Goal: Find contact information: Find contact information

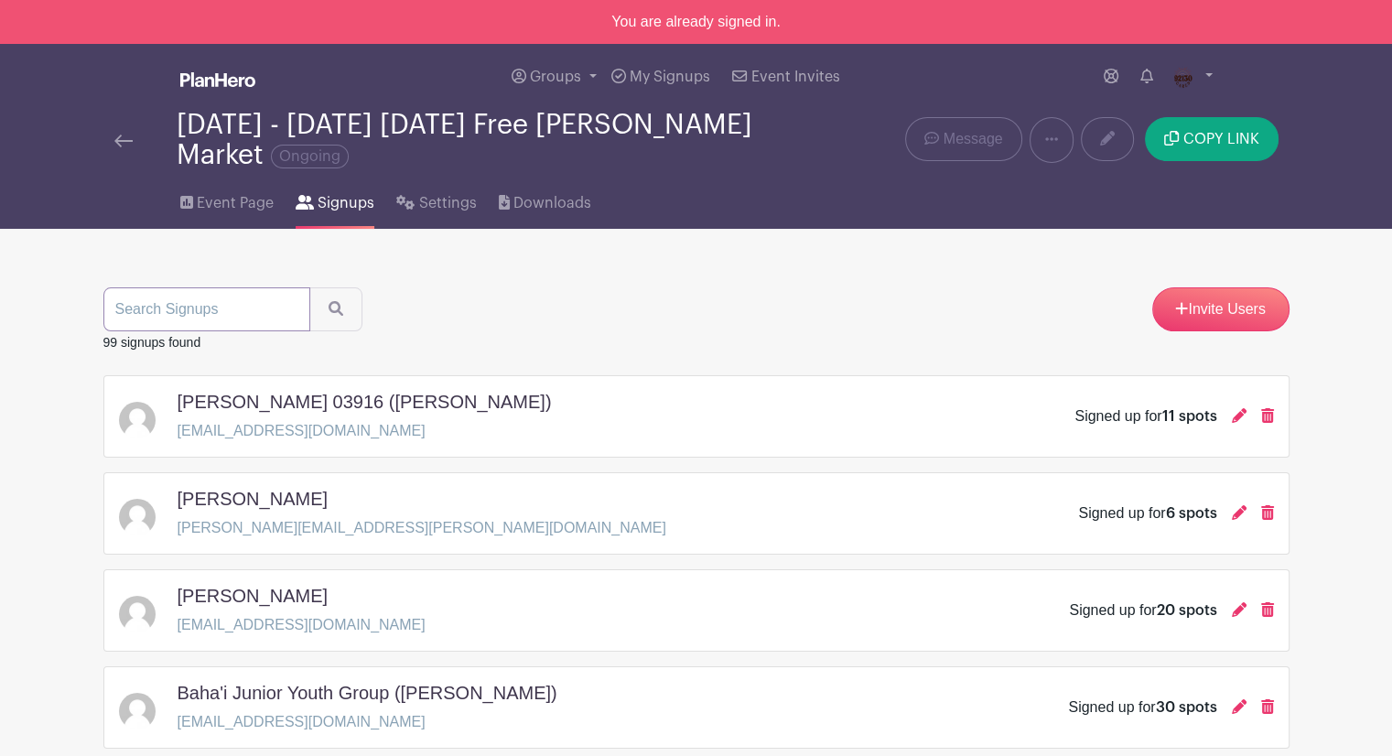
click at [256, 314] on input "search" at bounding box center [206, 309] width 207 height 44
type input "tamar"
click at [1223, 306] on link "Invite Users" at bounding box center [1220, 309] width 137 height 44
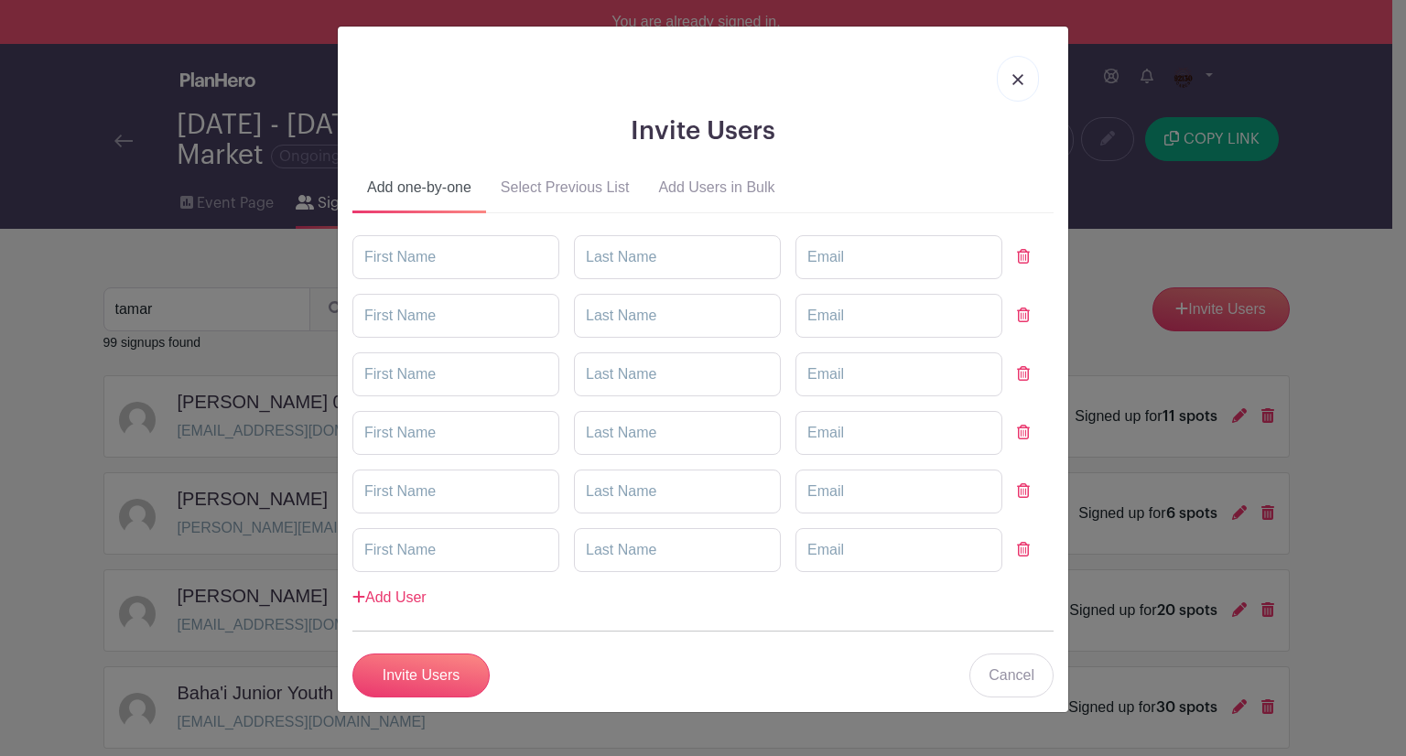
click at [1021, 85] on link at bounding box center [1018, 79] width 42 height 46
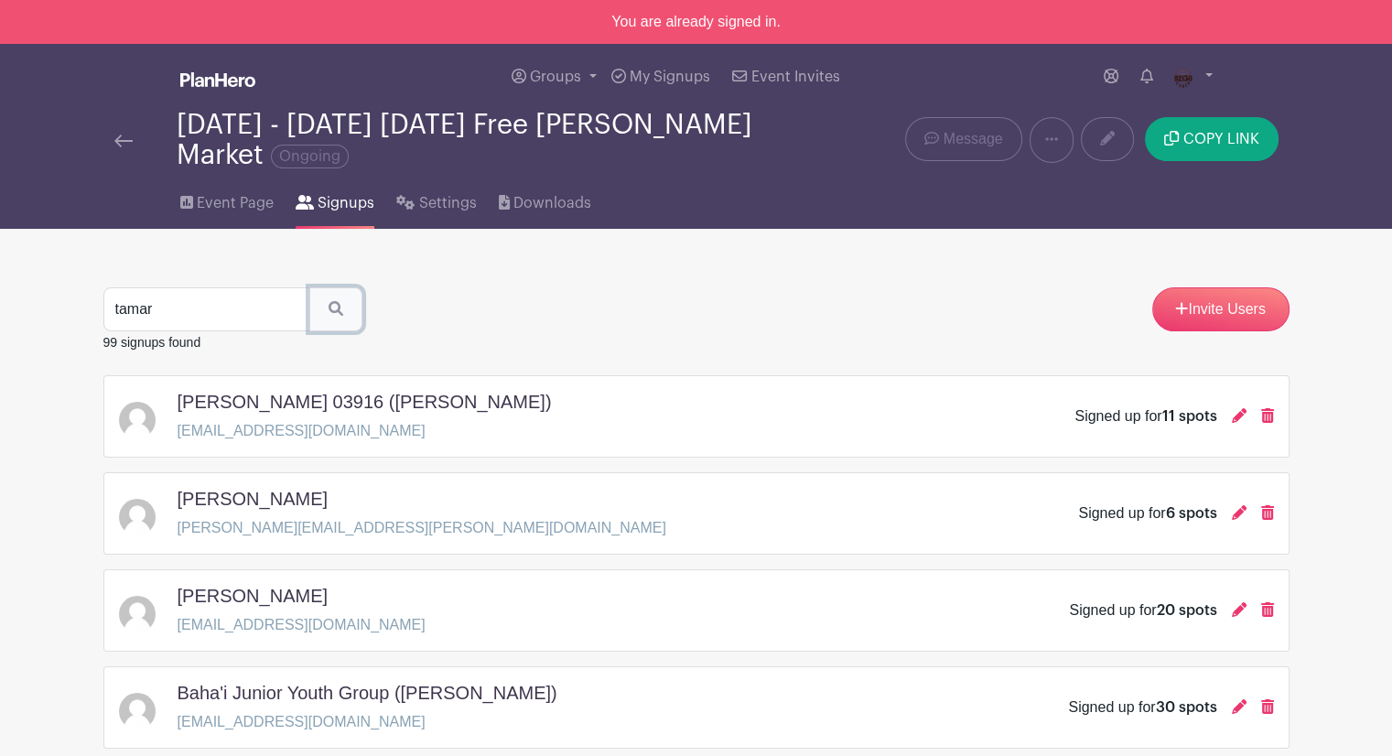
click at [309, 313] on button "submit" at bounding box center [335, 309] width 53 height 44
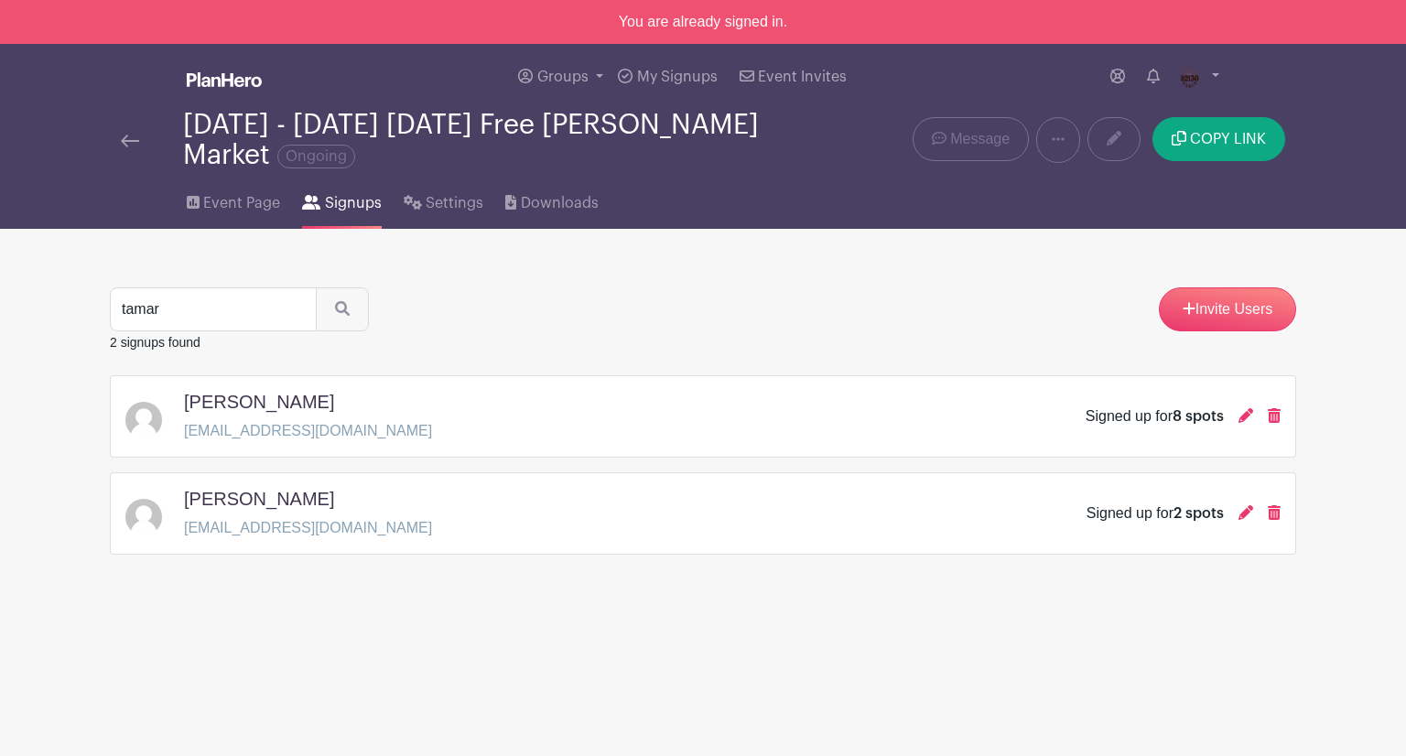
click at [124, 135] on img at bounding box center [130, 141] width 18 height 13
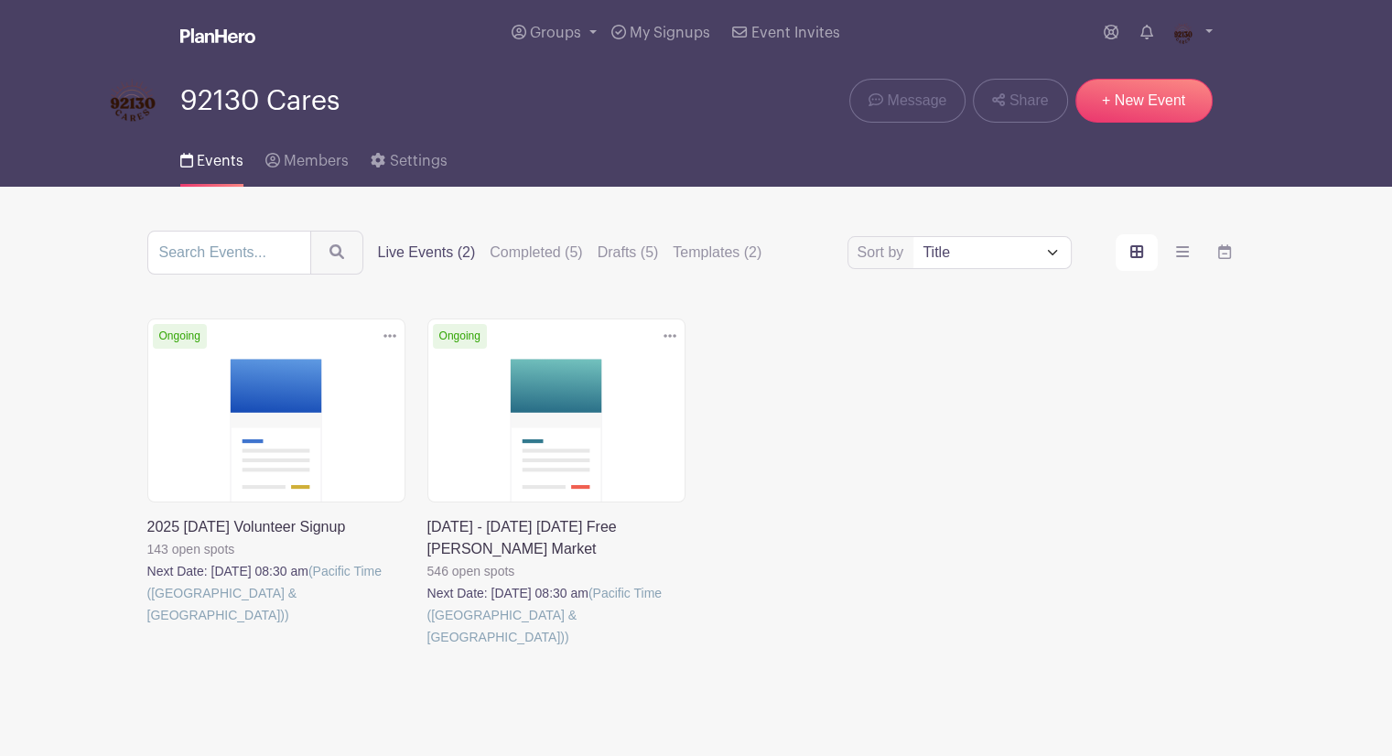
click at [147, 626] on link at bounding box center [147, 626] width 0 height 0
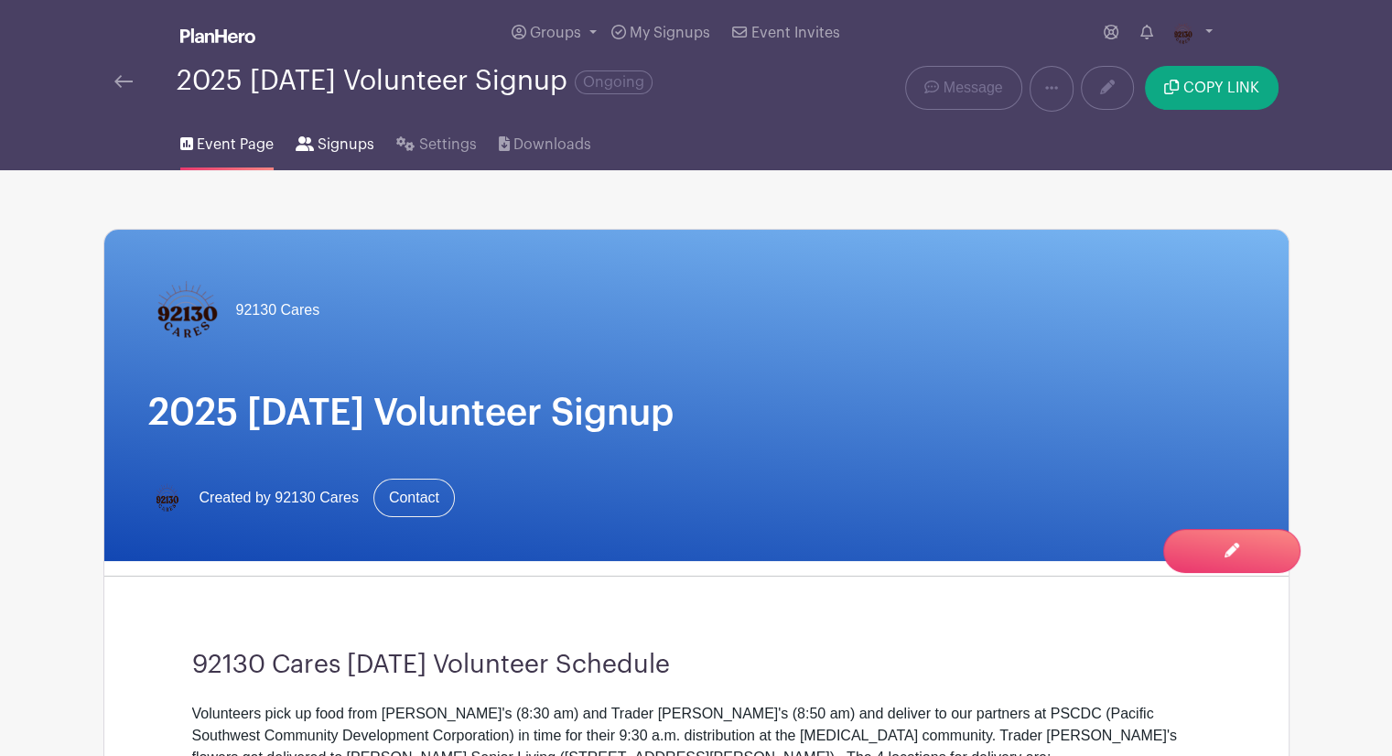
click at [324, 147] on span "Signups" at bounding box center [346, 145] width 57 height 22
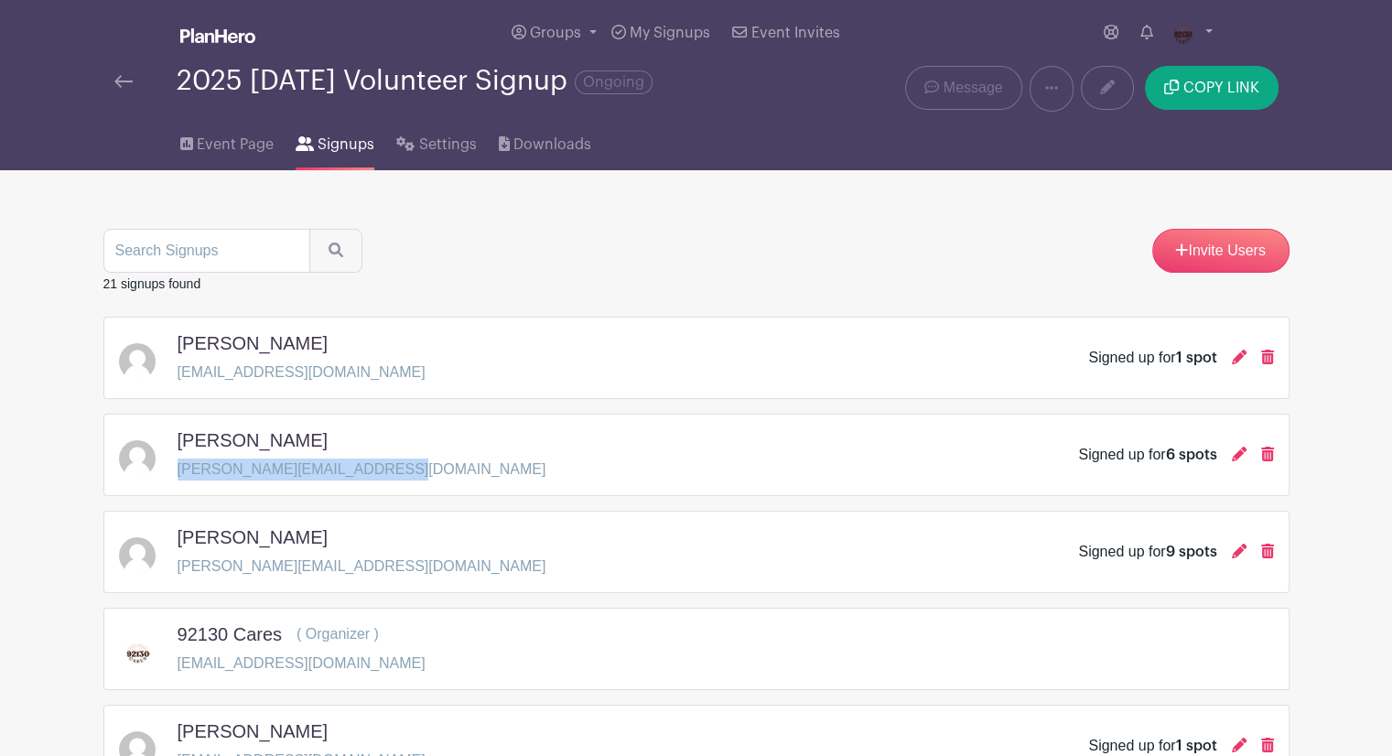
drag, startPoint x: 413, startPoint y: 471, endPoint x: 179, endPoint y: 468, distance: 233.4
click at [179, 468] on div "Maya Venkataramani venkataramani.maya@gmail.com Signed up for 6 spots" at bounding box center [696, 454] width 1155 height 51
copy p "venkataramani.maya@gmail.com"
drag, startPoint x: 355, startPoint y: 445, endPoint x: 227, endPoint y: 445, distance: 128.1
click at [227, 445] on div "Maya Venkataramani" at bounding box center [362, 443] width 369 height 29
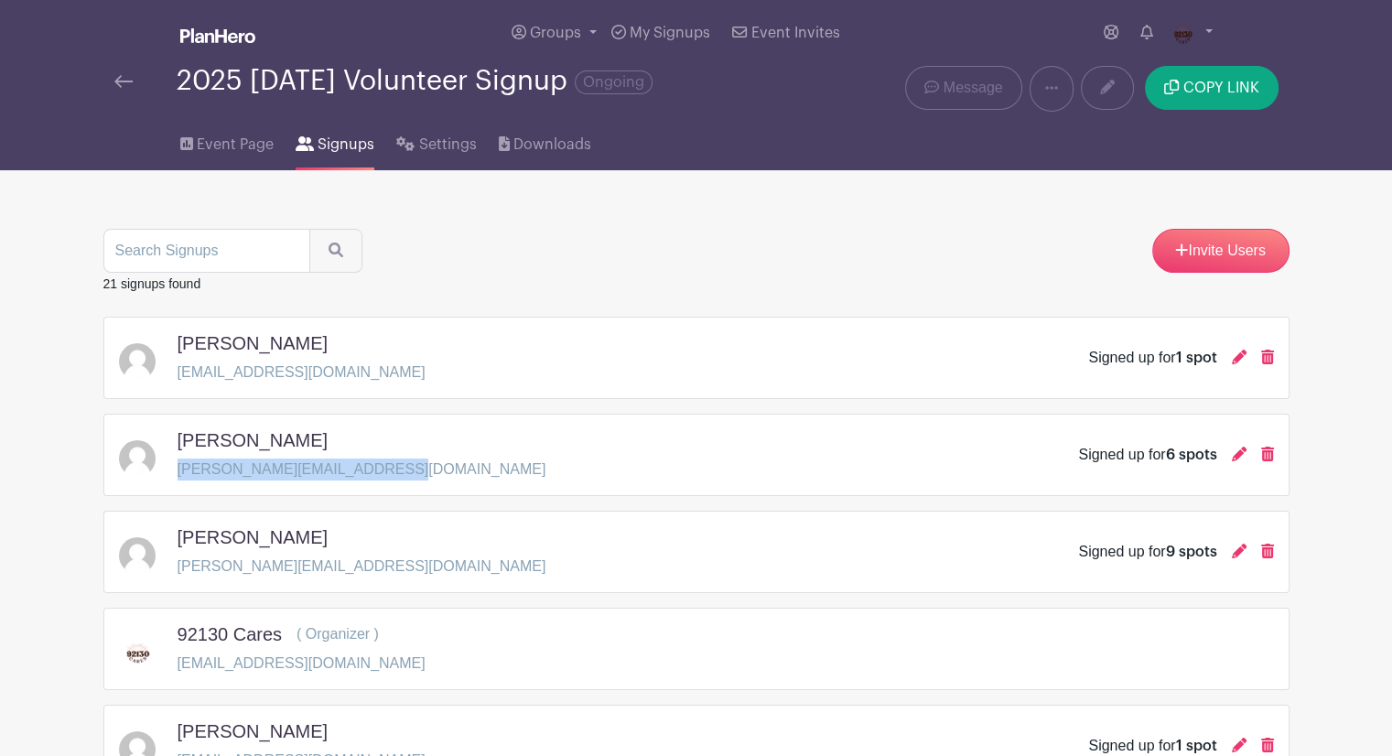
copy h5 "Venkataramani"
drag, startPoint x: 289, startPoint y: 535, endPoint x: 182, endPoint y: 539, distance: 107.1
click at [182, 539] on div "meena kaul" at bounding box center [362, 540] width 369 height 29
copy h5 "meena kaul"
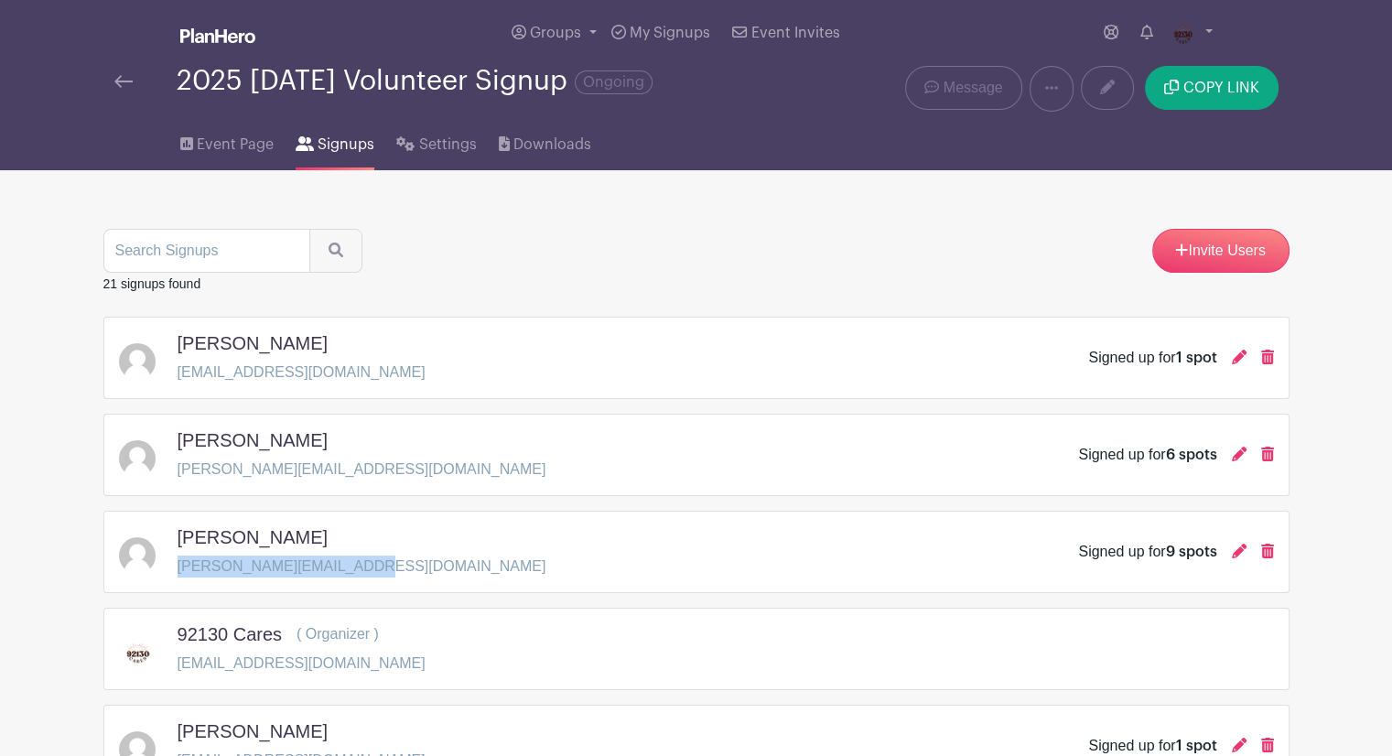
drag, startPoint x: 373, startPoint y: 563, endPoint x: 176, endPoint y: 574, distance: 198.0
click at [176, 574] on div "meena kaul kaul.meenakshi@gmail.com Signed up for 9 spots" at bounding box center [696, 551] width 1155 height 51
copy p "kaul.meenakshi@gmail.com"
drag, startPoint x: 357, startPoint y: 441, endPoint x: 182, endPoint y: 443, distance: 174.8
click at [182, 443] on div "Maya Venkataramani" at bounding box center [362, 443] width 369 height 29
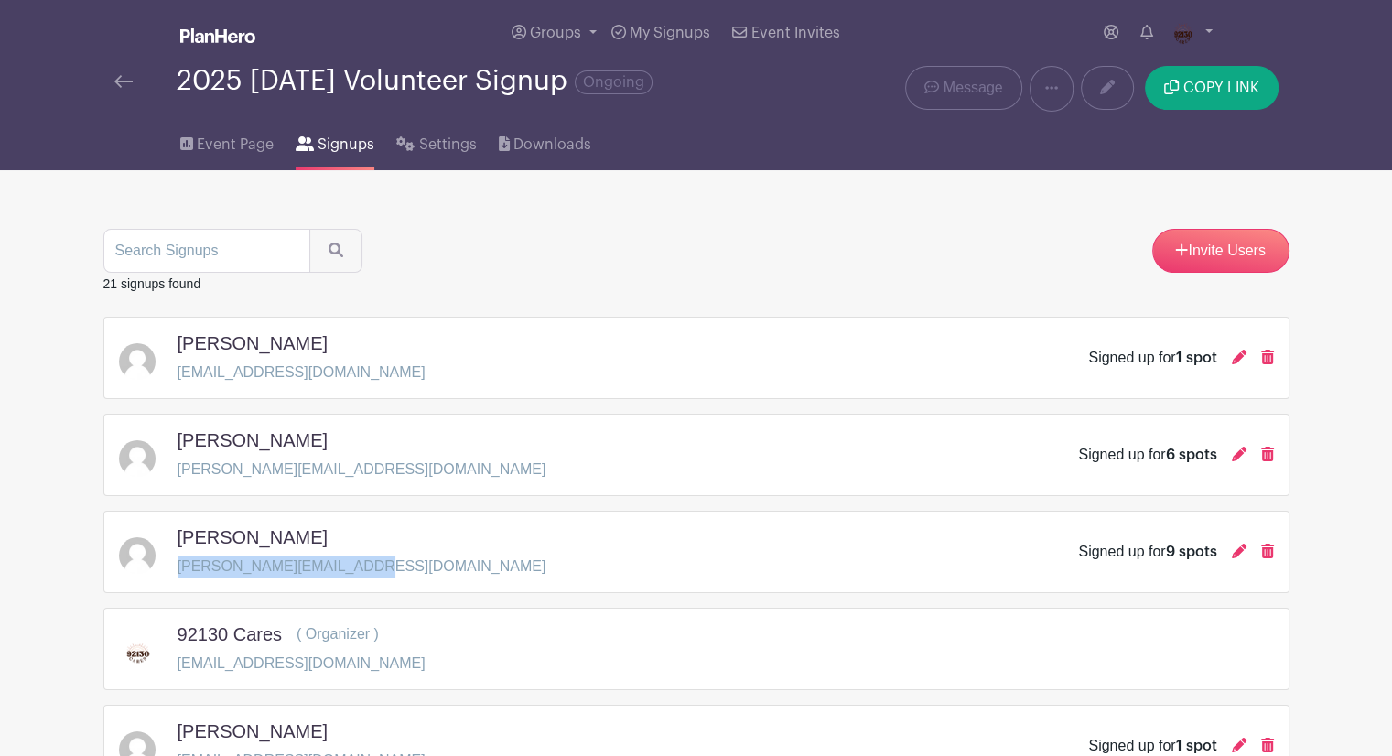
copy h5 "Maya Venkataramani"
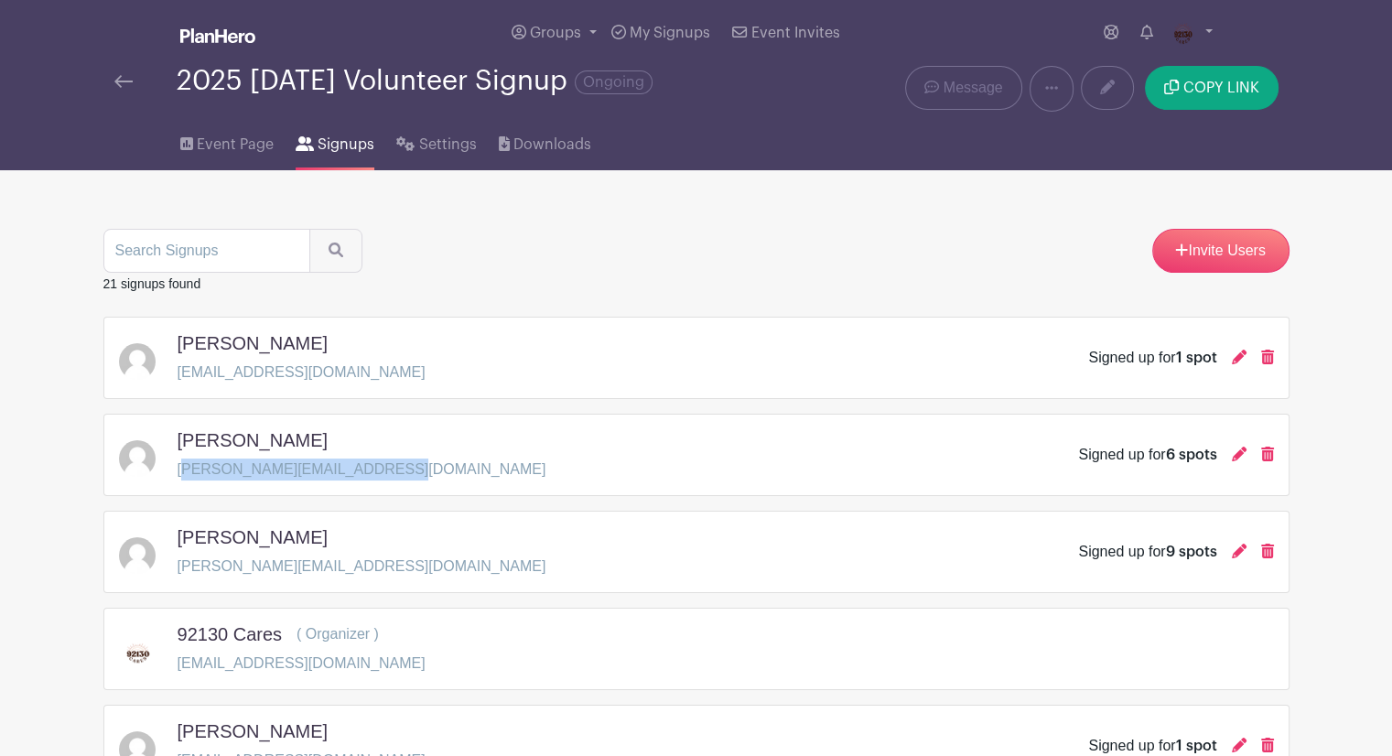
drag, startPoint x: 415, startPoint y: 466, endPoint x: 183, endPoint y: 466, distance: 232.5
click at [183, 466] on div "Maya Venkataramani venkataramani.maya@gmail.com Signed up for 6 spots" at bounding box center [696, 454] width 1155 height 51
click at [181, 466] on p "venkataramani.maya@gmail.com" at bounding box center [362, 470] width 369 height 22
click at [382, 462] on p "venkataramani.maya@gmail.com" at bounding box center [362, 470] width 369 height 22
click at [406, 473] on div "Maya Venkataramani venkataramani.maya@gmail.com Signed up for 6 spots" at bounding box center [696, 454] width 1155 height 51
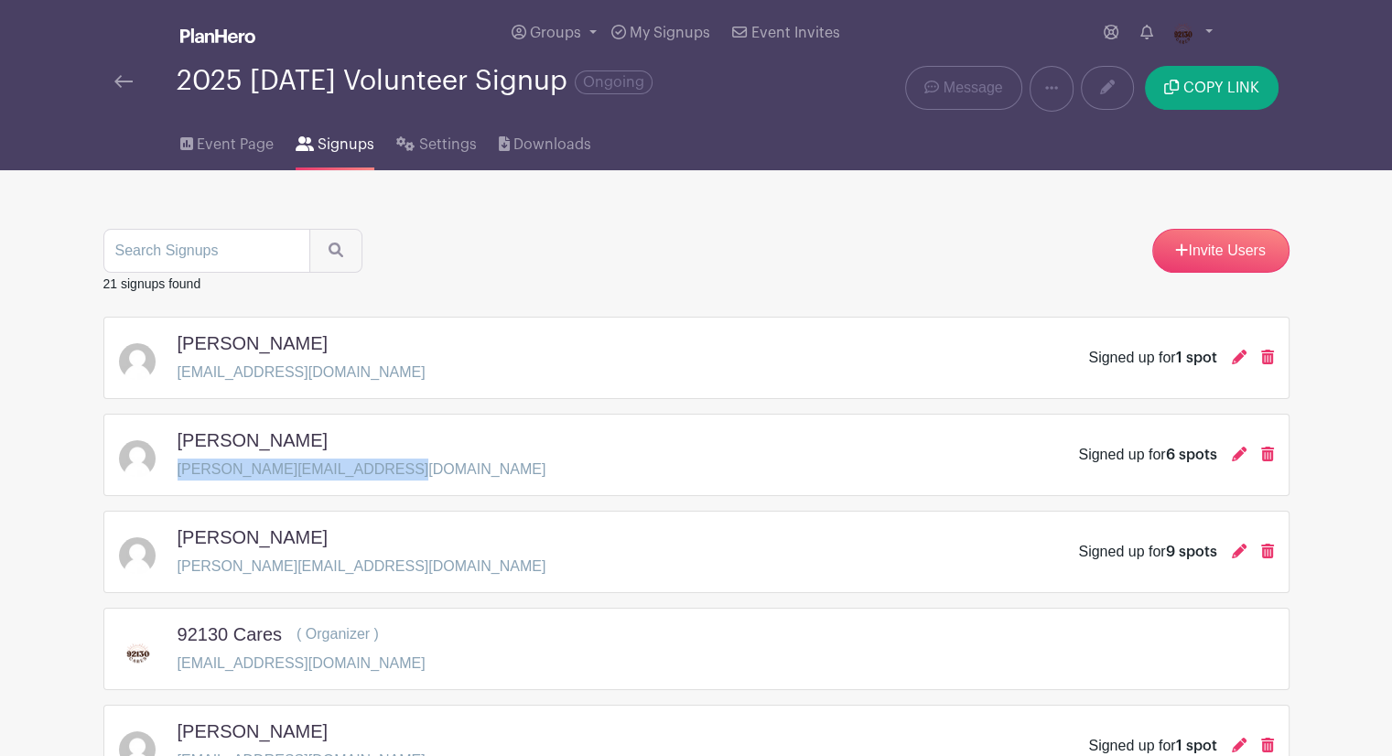
drag, startPoint x: 399, startPoint y: 469, endPoint x: 177, endPoint y: 474, distance: 222.4
click at [177, 474] on div "Maya Venkataramani venkataramani.maya@gmail.com Signed up for 6 spots" at bounding box center [696, 454] width 1155 height 51
copy p "venkataramani.maya@gmail.com"
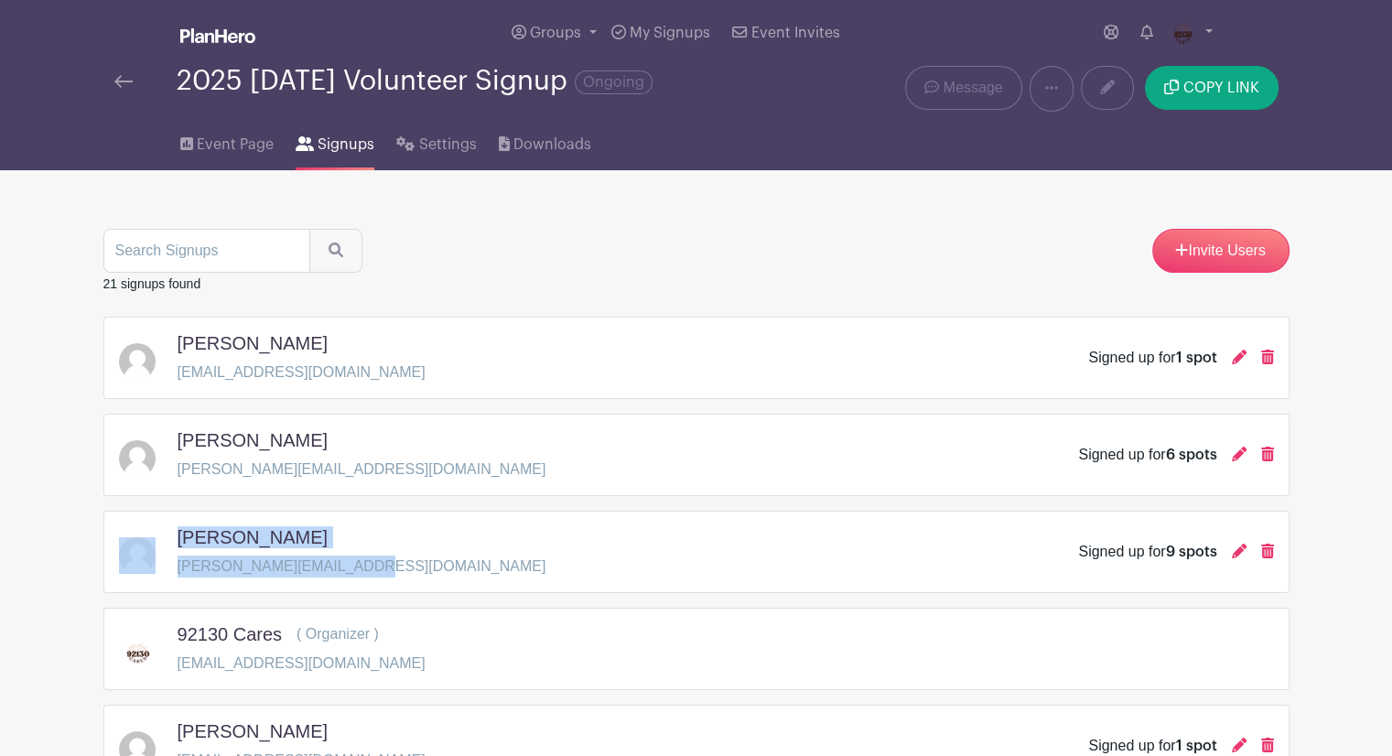
drag, startPoint x: 371, startPoint y: 568, endPoint x: 171, endPoint y: 568, distance: 199.5
click at [171, 568] on div "meena kaul kaul.meenakshi@gmail.com Signed up for 9 spots" at bounding box center [696, 551] width 1155 height 51
click at [360, 561] on div "meena kaul kaul.meenakshi@gmail.com Signed up for 9 spots" at bounding box center [696, 551] width 1155 height 51
drag, startPoint x: 357, startPoint y: 564, endPoint x: 176, endPoint y: 565, distance: 181.2
click at [176, 565] on div "meena kaul kaul.meenakshi@gmail.com Signed up for 9 spots" at bounding box center [696, 551] width 1155 height 51
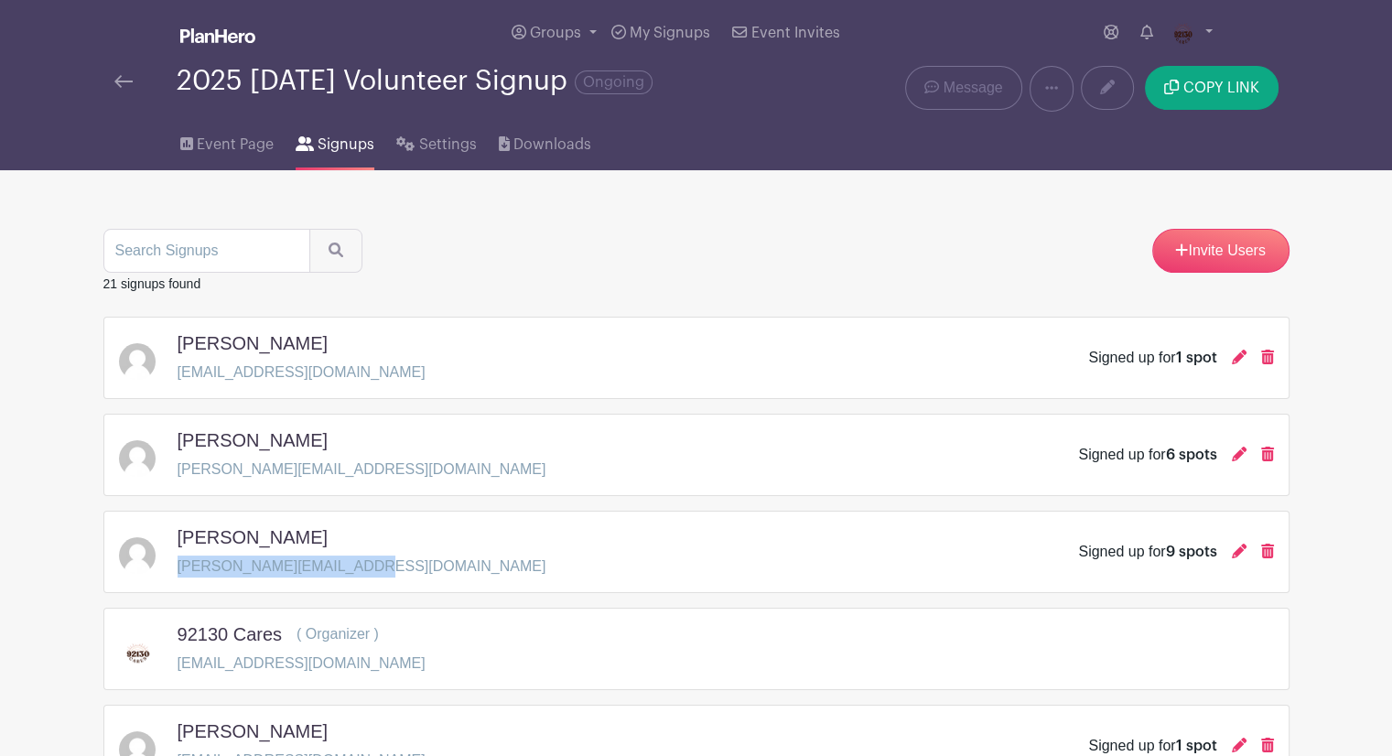
copy p "kaul.meenakshi@gmail.com"
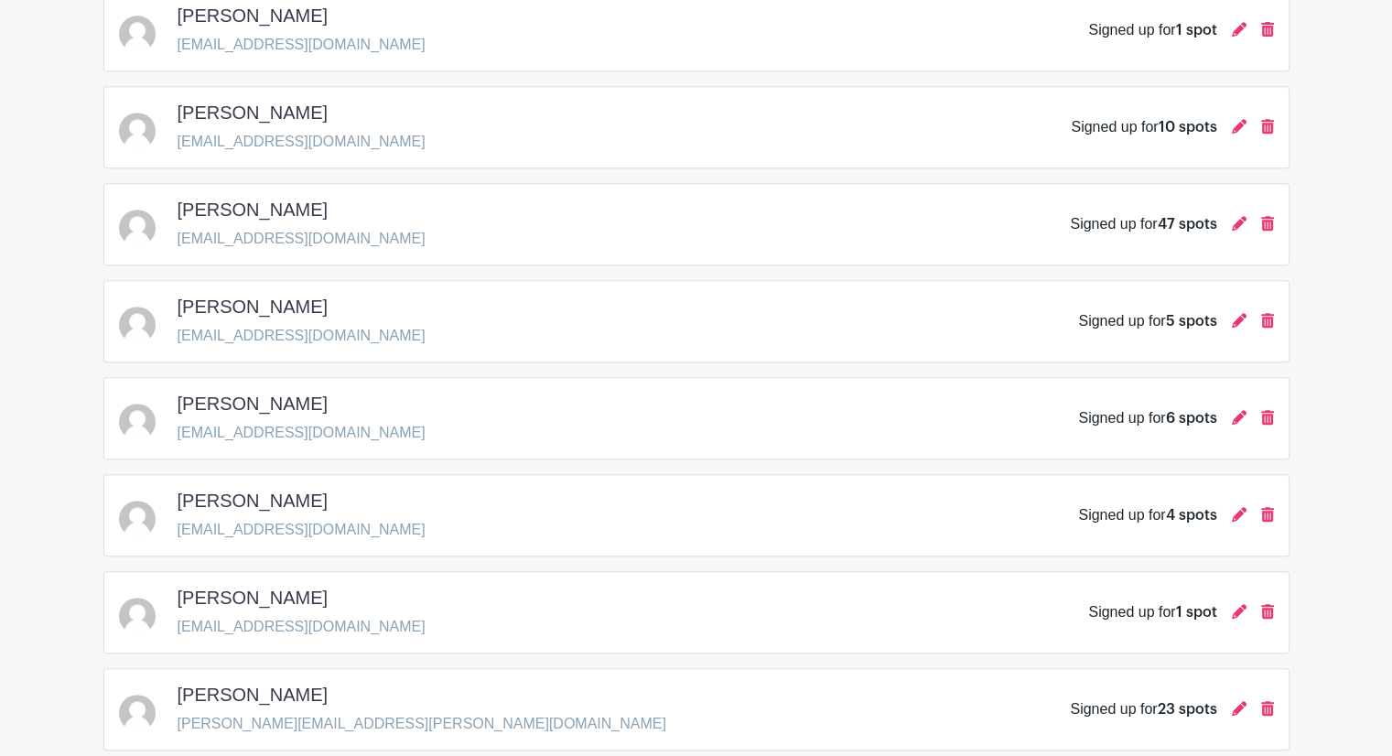
scroll to position [824, 0]
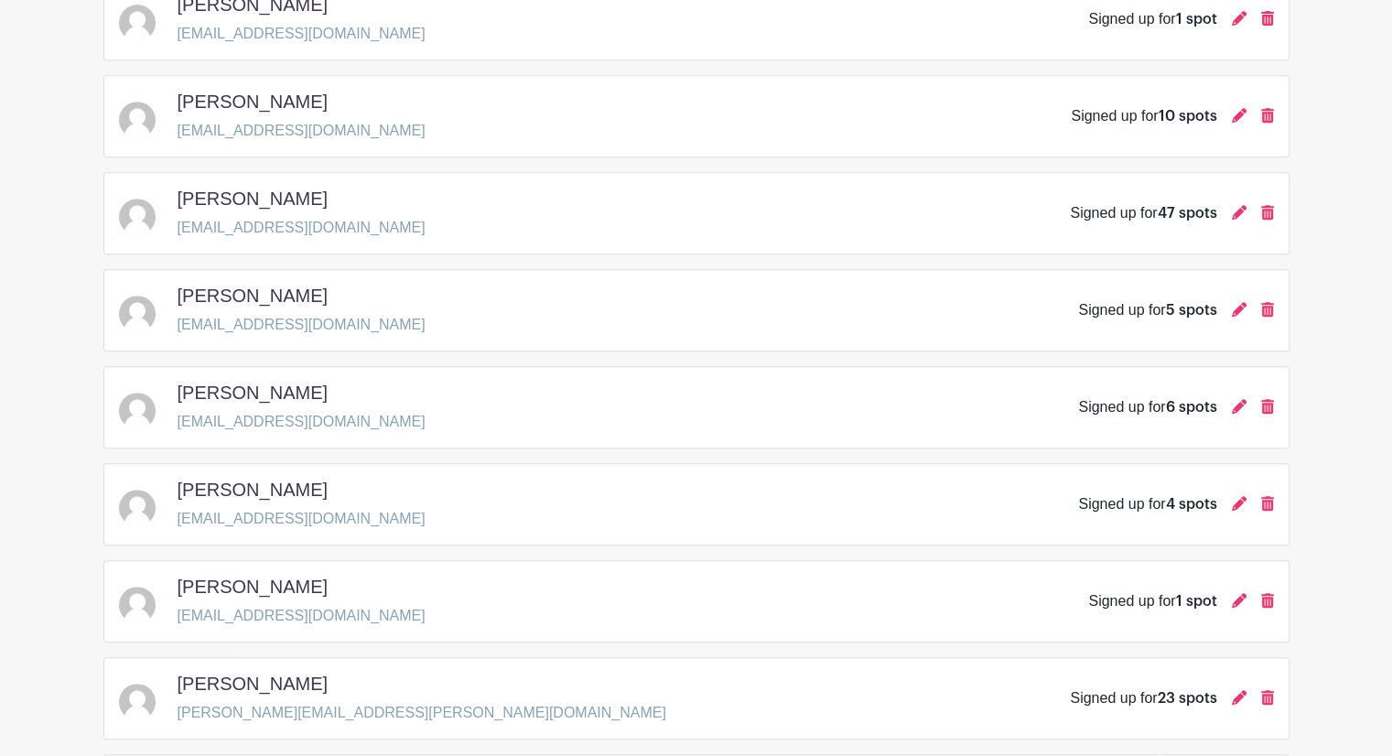
drag, startPoint x: 332, startPoint y: 490, endPoint x: 176, endPoint y: 488, distance: 156.5
click at [178, 488] on div "Francine Praseuth" at bounding box center [302, 493] width 248 height 29
copy h5 "Francine Praseuth"
drag, startPoint x: 331, startPoint y: 515, endPoint x: 176, endPoint y: 519, distance: 155.6
click at [178, 519] on p "fbpraseuth@gmail.com" at bounding box center [302, 519] width 248 height 22
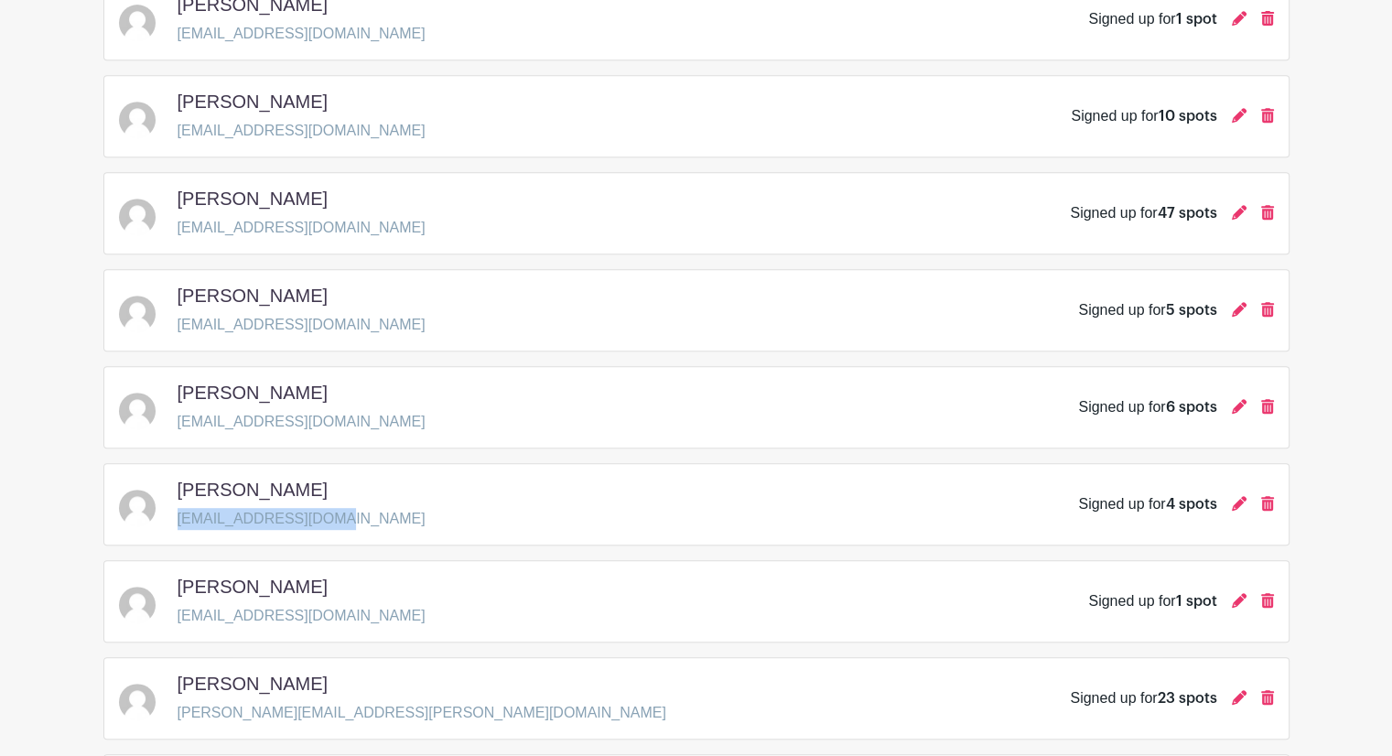
copy p "fbpraseuth@gmail.com"
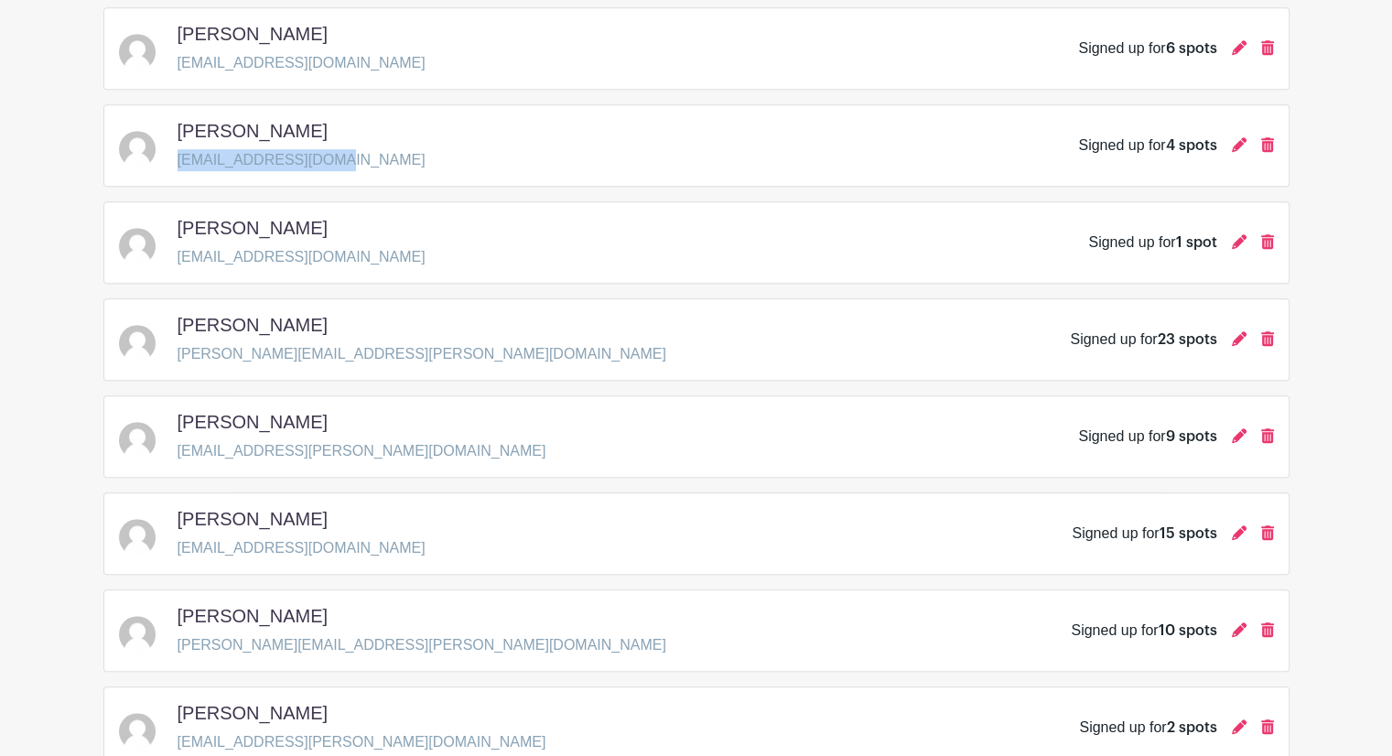
scroll to position [1142, 0]
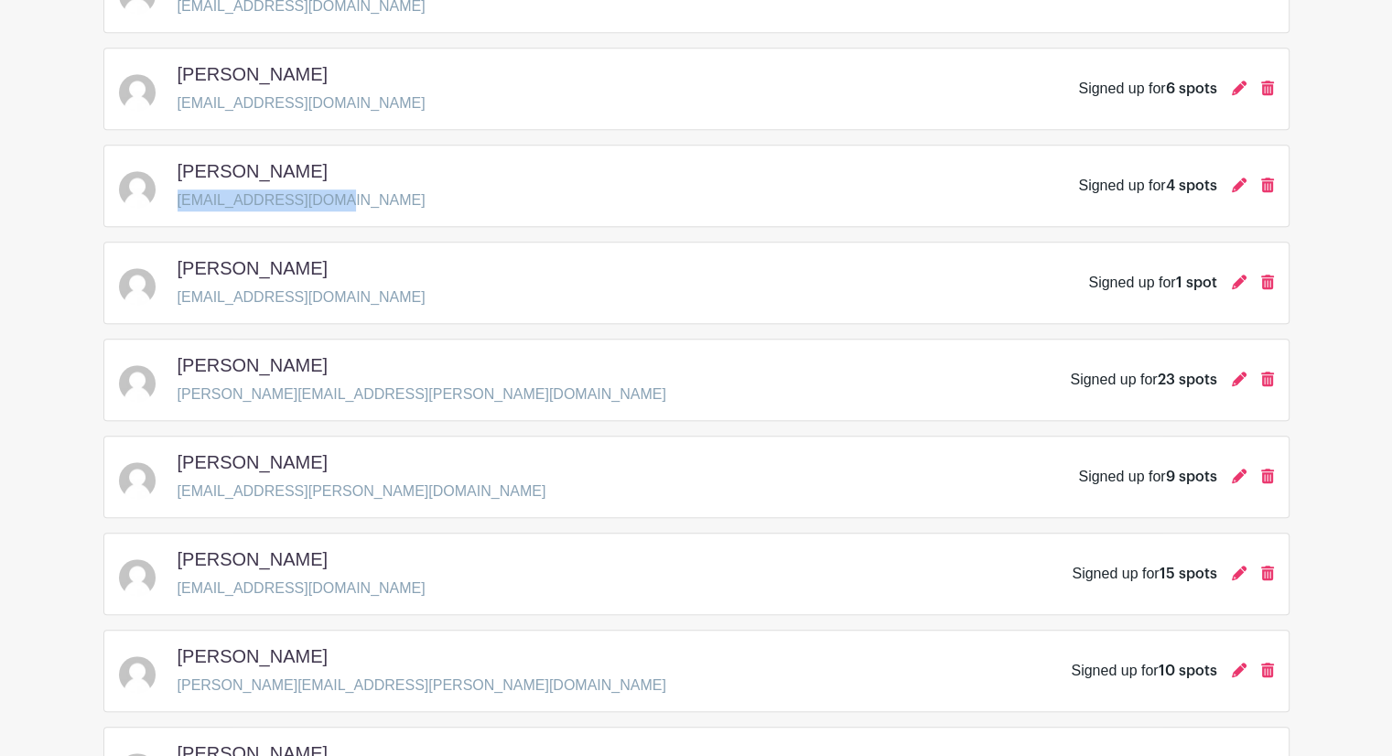
copy p "fbpraseuth@gmail.com"
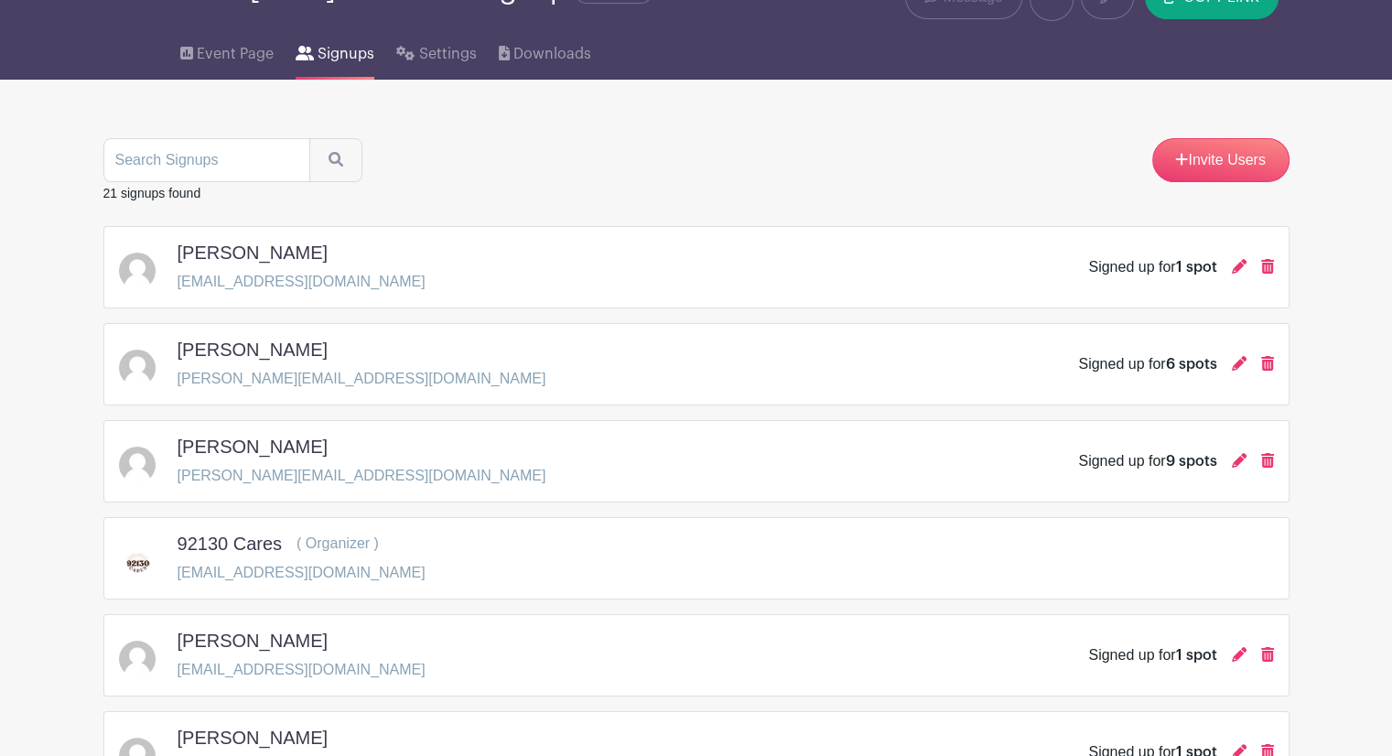
scroll to position [44, 0]
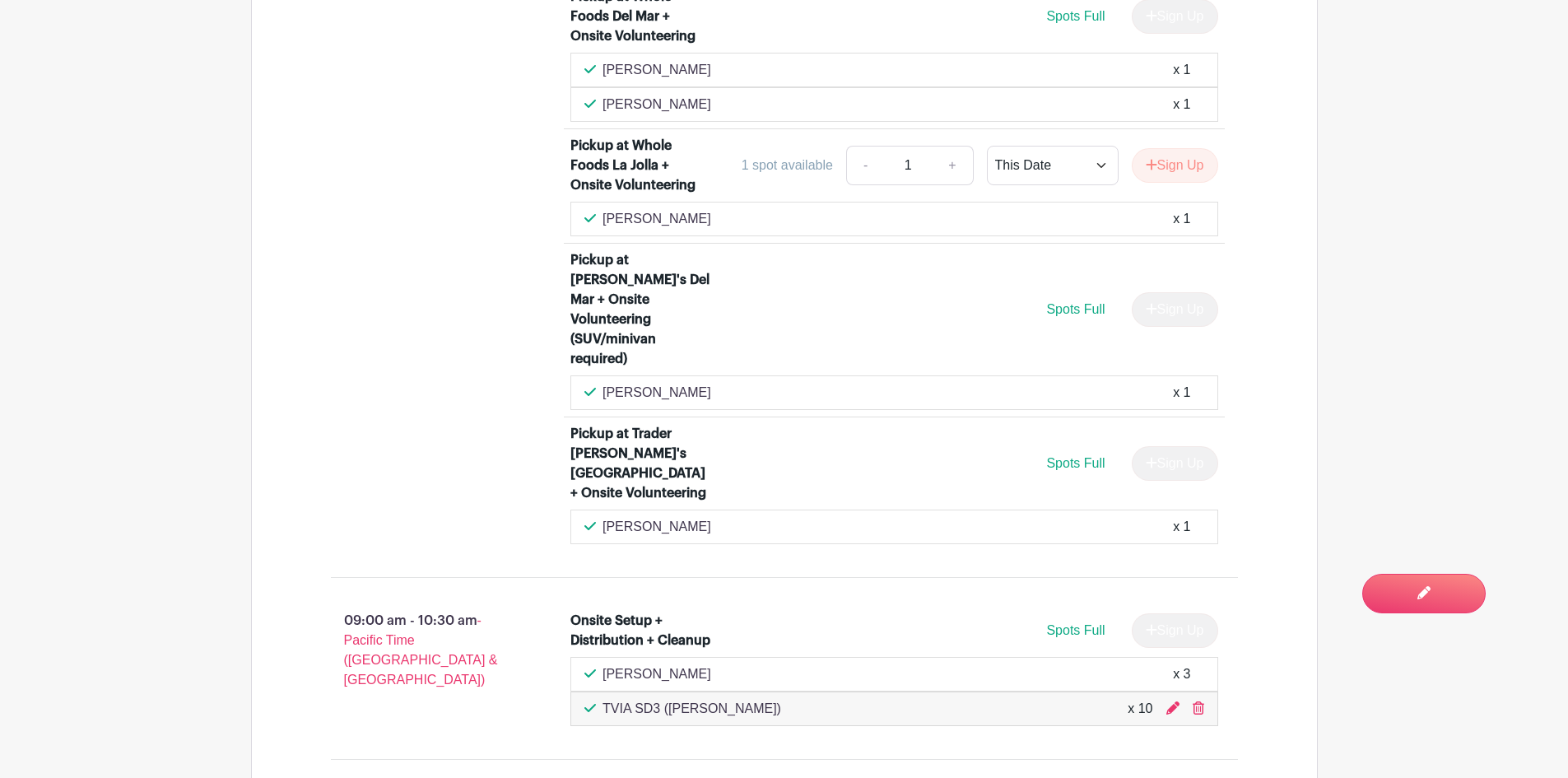
scroll to position [2140, 0]
